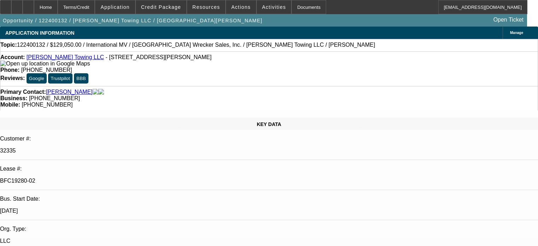
select select "0"
select select "2"
select select "0.1"
select select "4"
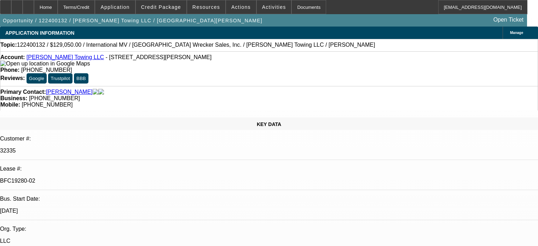
select select "0"
select select "2"
select select "0.1"
select select "4"
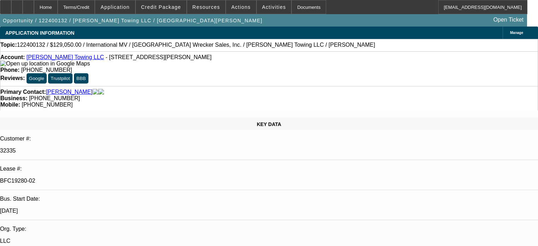
select select "0"
select select "2"
select select "0.1"
select select "4"
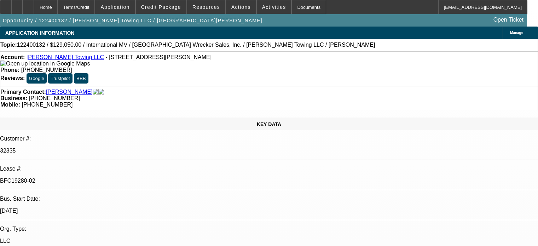
select select "0"
select select "2"
select select "0.1"
select select "4"
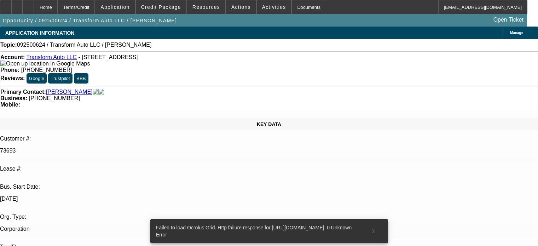
select select "0"
select select "2"
select select "0.1"
select select "4"
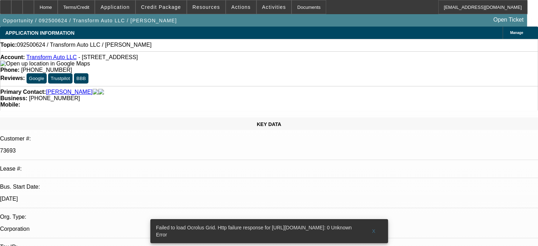
scroll to position [7, 0]
type textarea "THIS WAS A SOLD OFF DEAL, PROBABLY RETAINED THE PO , NUMBERS OF NSF'S ON THE FI…"
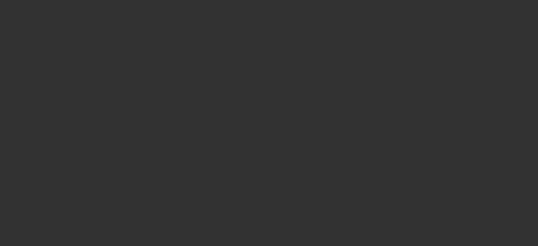
scroll to position [0, 0]
